Goal: Navigation & Orientation: Find specific page/section

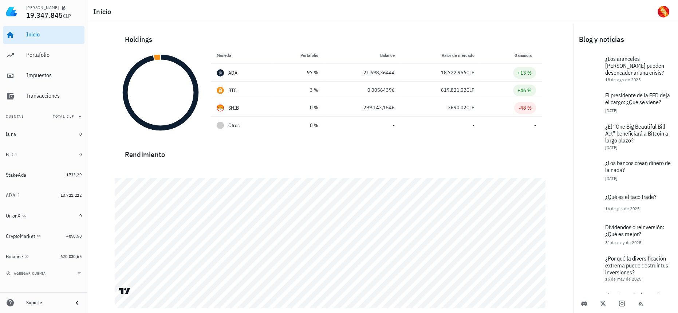
click at [30, 44] on div "Inicio [GEOGRAPHIC_DATA] Impuestos [GEOGRAPHIC_DATA]" at bounding box center [44, 65] width 82 height 85
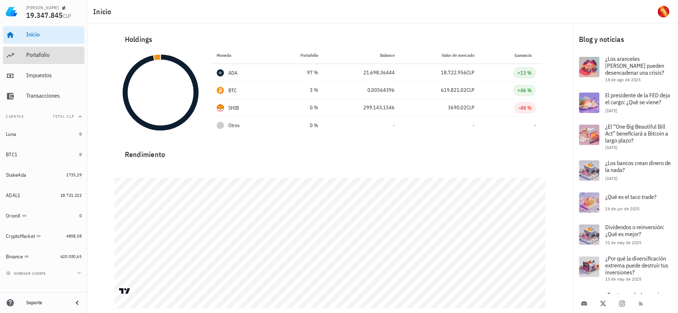
click at [45, 51] on div "Portafolio" at bounding box center [53, 55] width 55 height 16
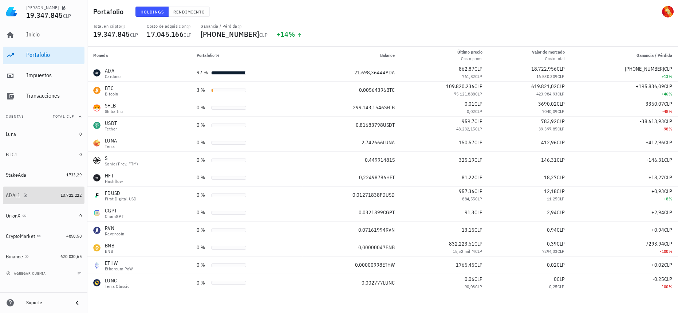
click at [63, 189] on link "ADAL1 18.721.222" at bounding box center [44, 195] width 82 height 17
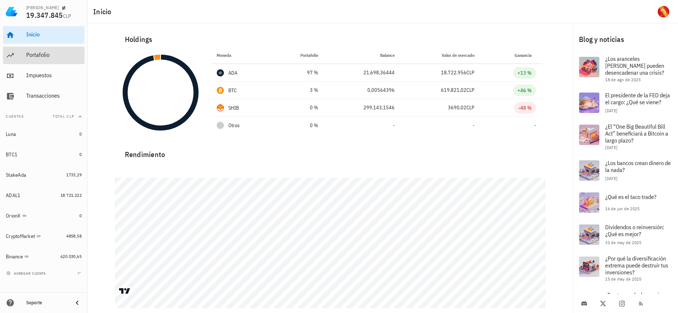
click at [50, 48] on div "Portafolio" at bounding box center [53, 55] width 55 height 16
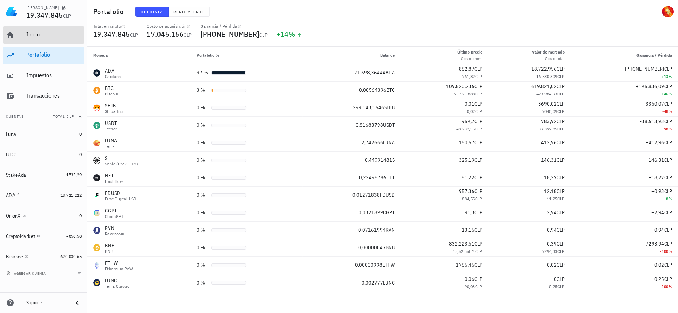
click at [68, 36] on div "Inicio" at bounding box center [53, 34] width 55 height 7
